Goal: Check status: Check status

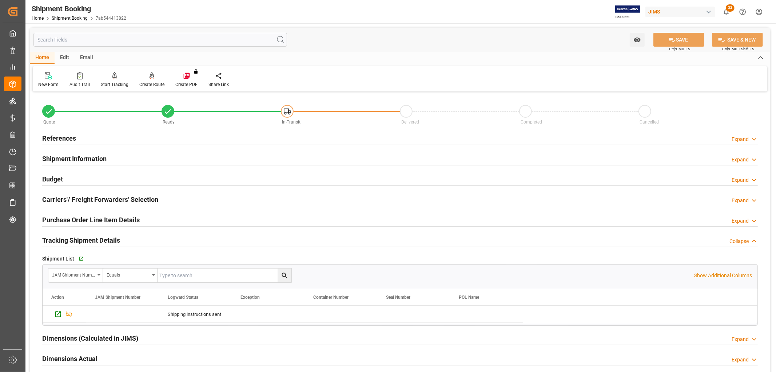
click at [70, 136] on h2 "References" at bounding box center [59, 138] width 34 height 10
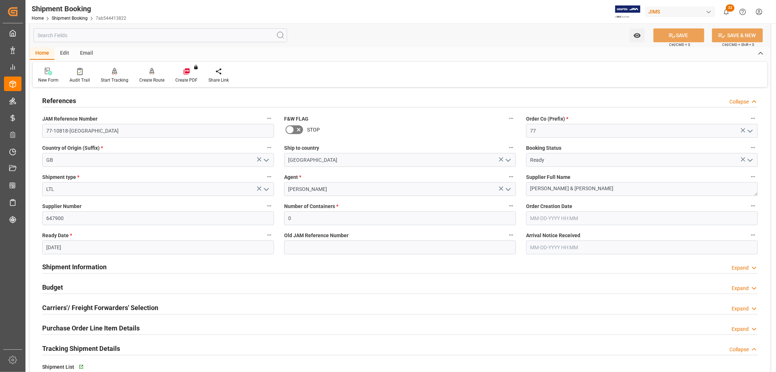
scroll to position [81, 0]
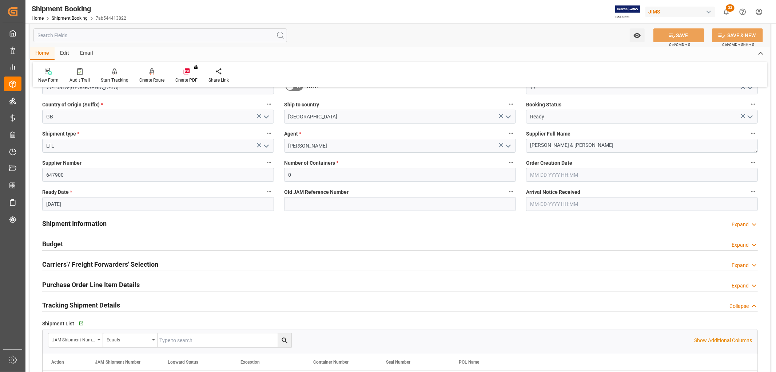
click at [53, 245] on h2 "Budget" at bounding box center [52, 244] width 21 height 10
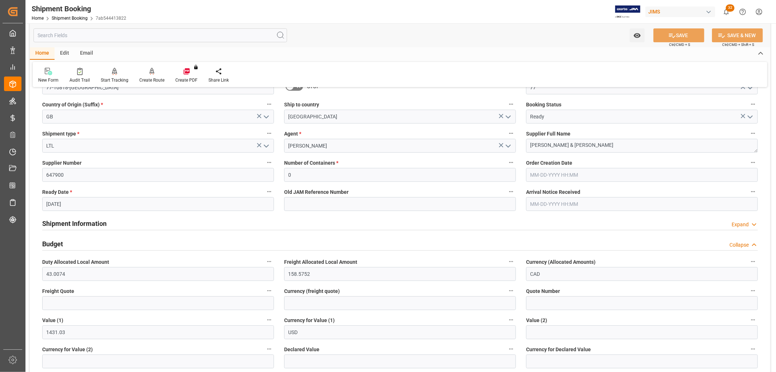
scroll to position [0, 0]
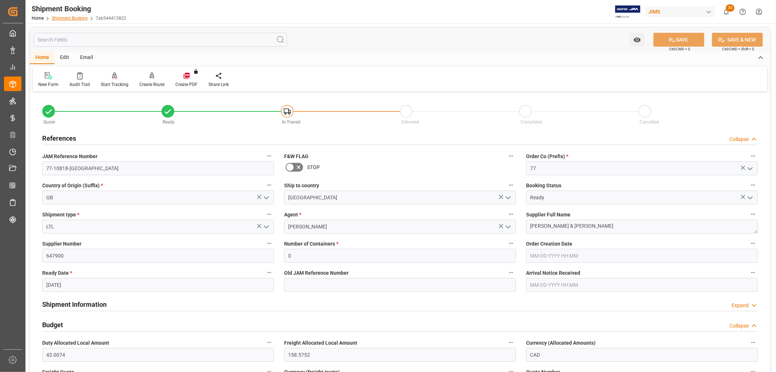
click at [71, 16] on link "Shipment Booking" at bounding box center [70, 18] width 36 height 5
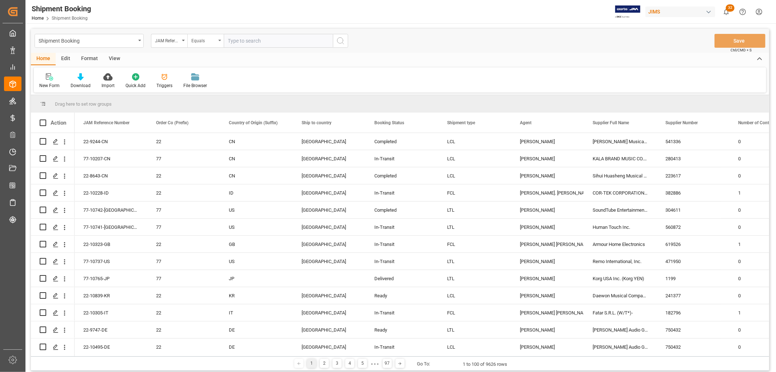
click at [218, 39] on div "Equals" at bounding box center [205, 41] width 36 height 14
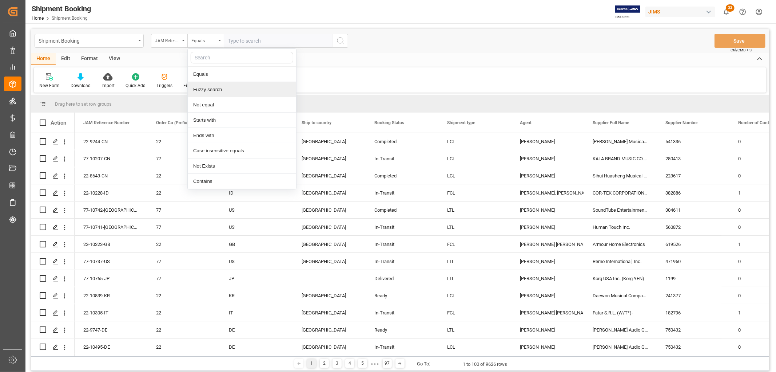
click at [225, 90] on div "Fuzzy search" at bounding box center [242, 89] width 108 height 15
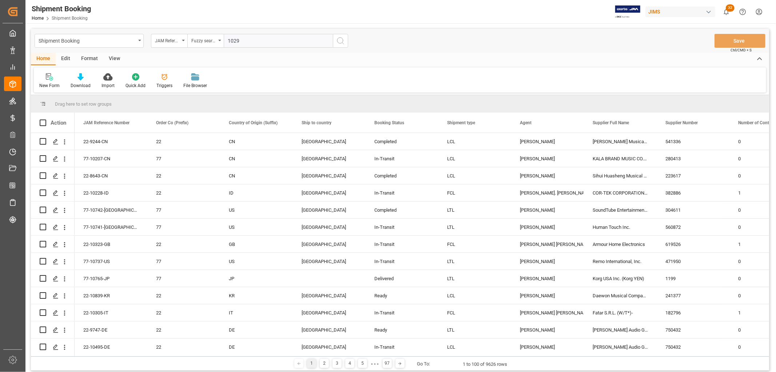
type input "10290"
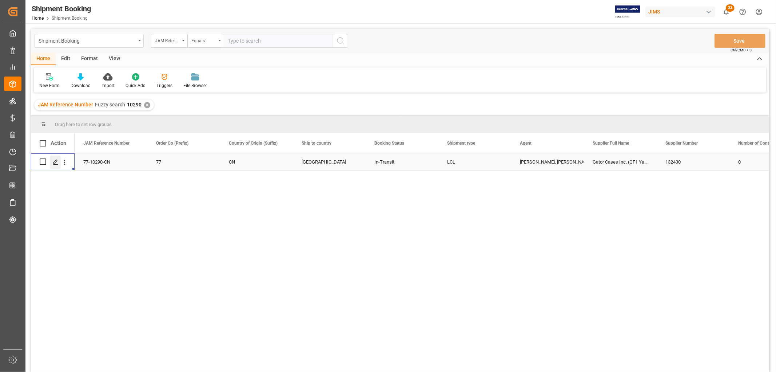
click at [55, 163] on icon "Press SPACE to select this row." at bounding box center [56, 162] width 6 height 6
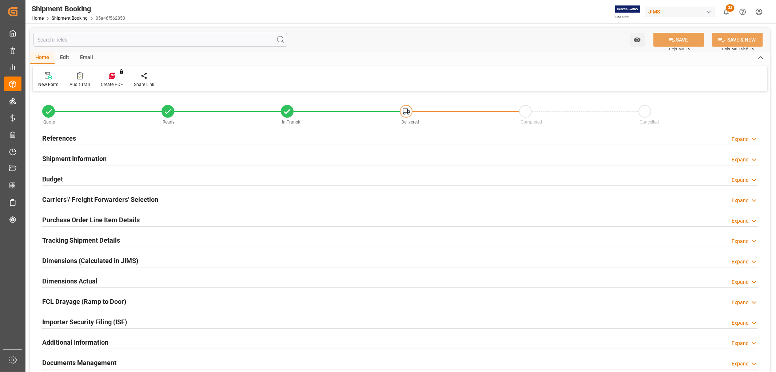
type input "1989.6151"
type input "5077.9196"
type input "4200"
type input "19744.52"
click at [54, 179] on h2 "Budget" at bounding box center [52, 179] width 21 height 10
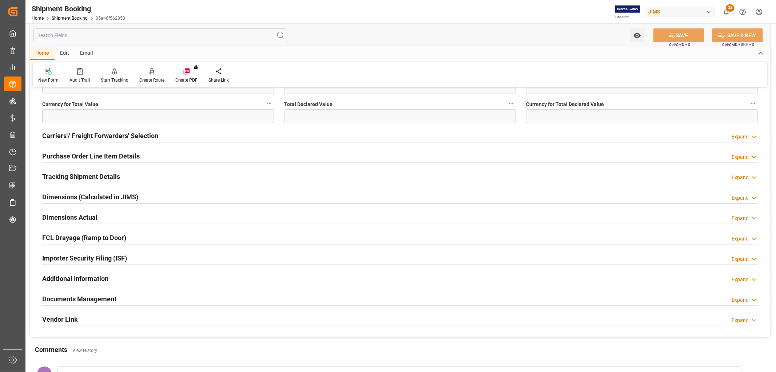
scroll to position [242, 0]
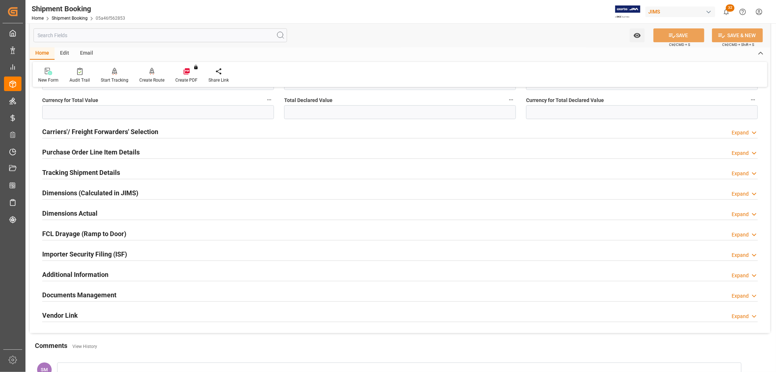
click at [80, 294] on h2 "Documents Management" at bounding box center [79, 295] width 74 height 10
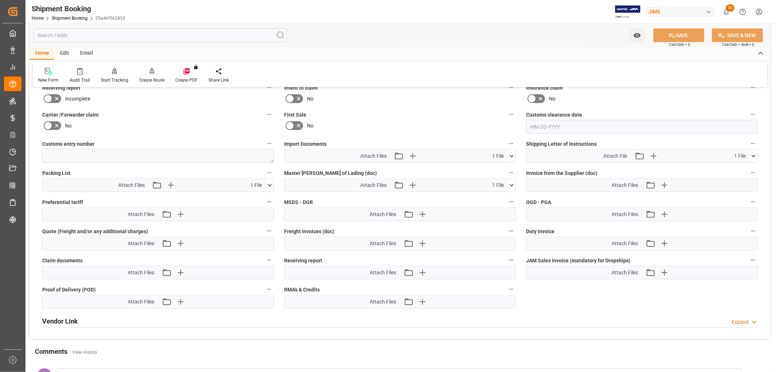
scroll to position [526, 0]
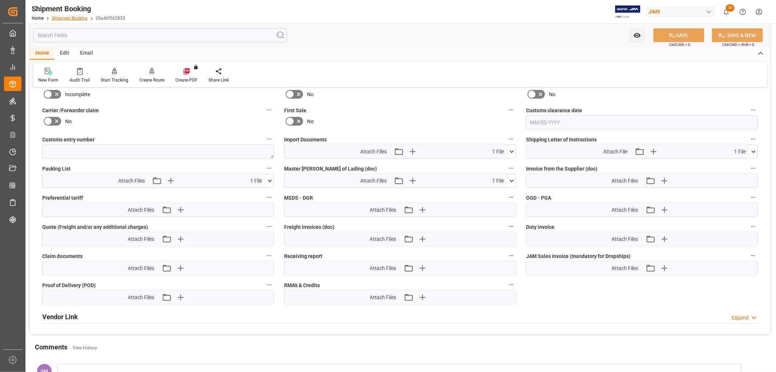
click at [65, 17] on link "Shipment Booking" at bounding box center [70, 18] width 36 height 5
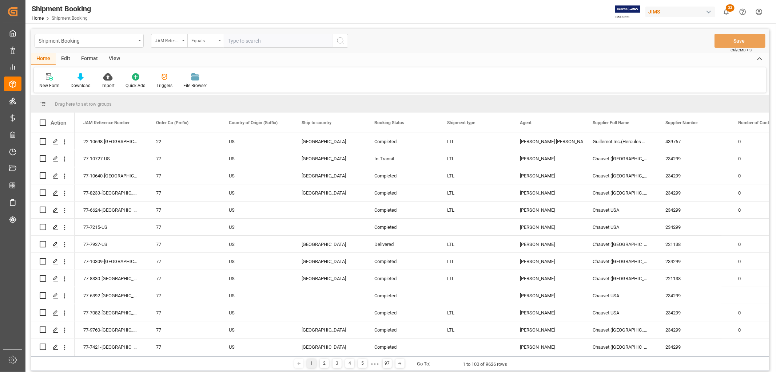
click at [222, 41] on div "Equals" at bounding box center [205, 41] width 36 height 14
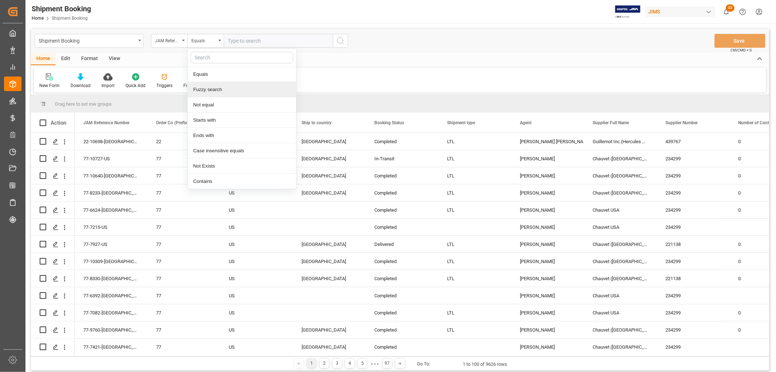
click at [221, 86] on div "Fuzzy search" at bounding box center [242, 89] width 108 height 15
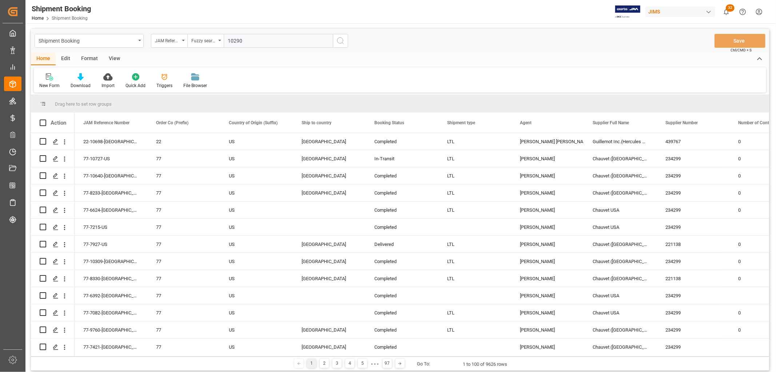
type input "10290"
click at [340, 41] on icon "search button" at bounding box center [340, 40] width 9 height 9
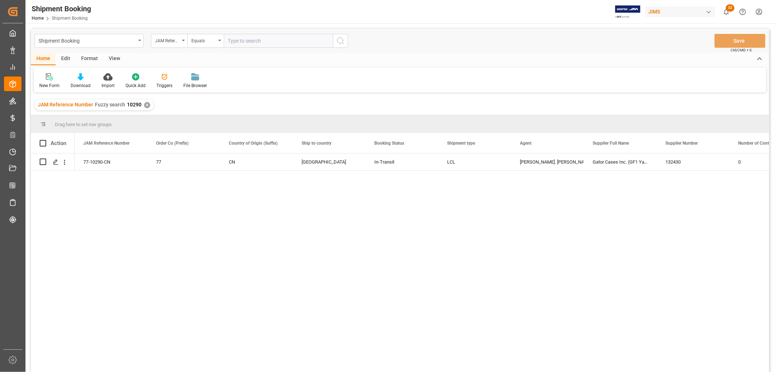
click at [119, 58] on div "View" at bounding box center [114, 59] width 22 height 12
click at [47, 85] on div "Default" at bounding box center [46, 85] width 14 height 7
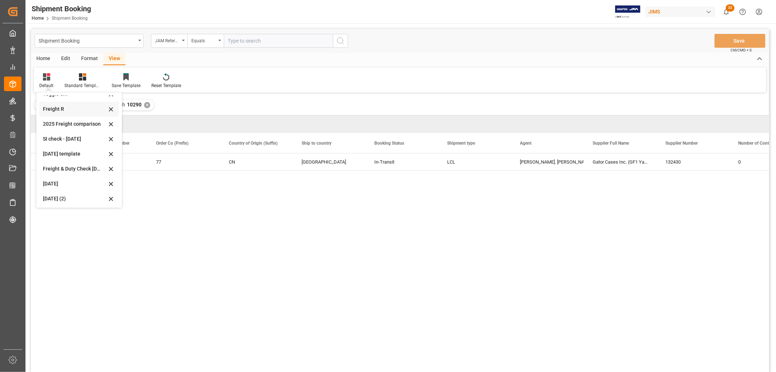
scroll to position [55, 0]
click at [61, 198] on div "[DATE] (2)" at bounding box center [75, 197] width 64 height 8
